Goal: Transaction & Acquisition: Purchase product/service

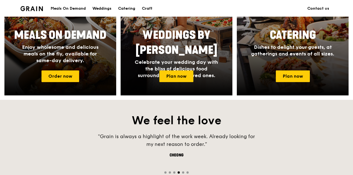
scroll to position [305, 0]
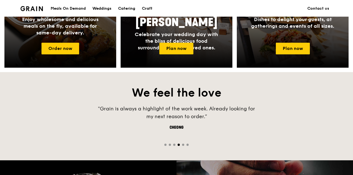
click at [83, 7] on div "Meals On Demand" at bounding box center [68, 8] width 35 height 17
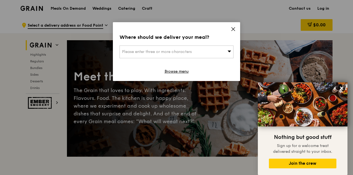
click at [202, 50] on div "Please enter three or more characters" at bounding box center [177, 51] width 114 height 13
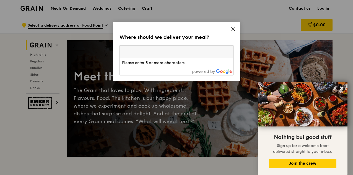
click at [147, 52] on input "search" at bounding box center [177, 52] width 114 height 12
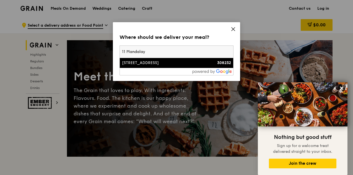
type input "11 Mandalay"
click at [153, 62] on div "[STREET_ADDRESS]" at bounding box center [163, 63] width 82 height 6
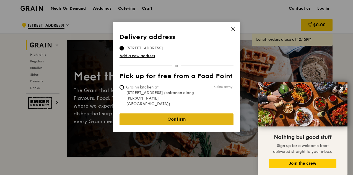
click at [181, 113] on link "Confirm" at bounding box center [177, 119] width 114 height 12
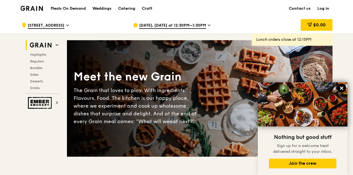
click at [343, 89] on icon at bounding box center [341, 87] width 3 height 3
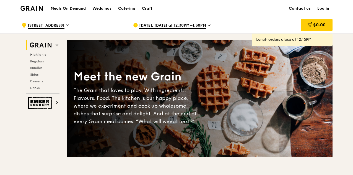
click at [74, 7] on h1 "Meals On Demand" at bounding box center [68, 9] width 35 height 6
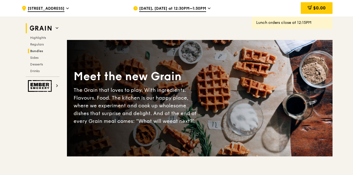
scroll to position [28, 0]
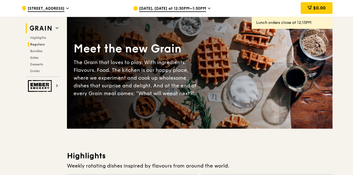
click at [42, 43] on span "Regulars" at bounding box center [37, 44] width 15 height 4
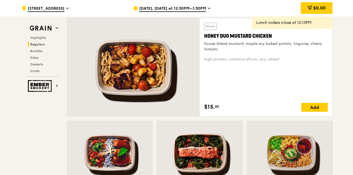
scroll to position [419, 0]
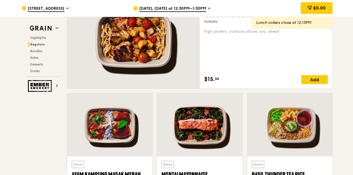
click at [202, 8] on span "[DATE], [DATE] at 12:30PM–1:30PM" at bounding box center [172, 9] width 67 height 6
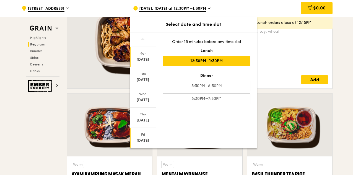
scroll to position [54, 0]
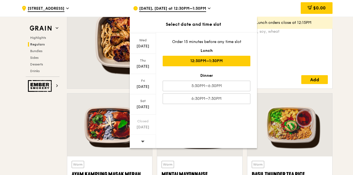
click at [143, 139] on icon at bounding box center [143, 141] width 4 height 4
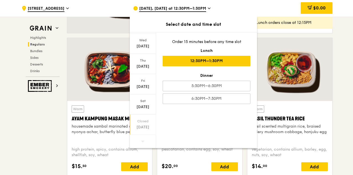
scroll to position [502, 0]
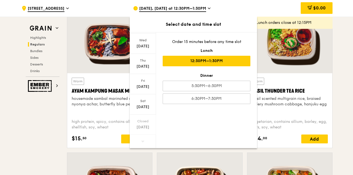
click at [142, 140] on icon at bounding box center [143, 141] width 4 height 4
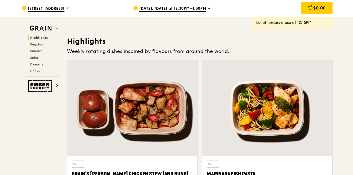
scroll to position [114, 0]
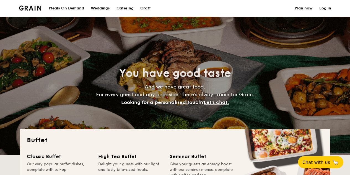
select select
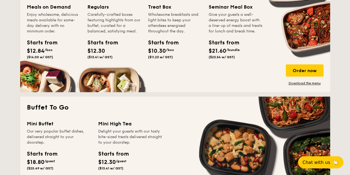
scroll to position [305, 0]
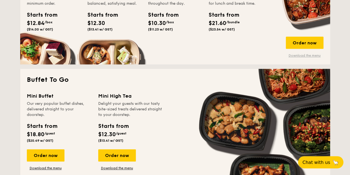
click at [304, 55] on link "Download the menu" at bounding box center [305, 55] width 38 height 4
